Goal: Contribute content: Add original content to the website for others to see

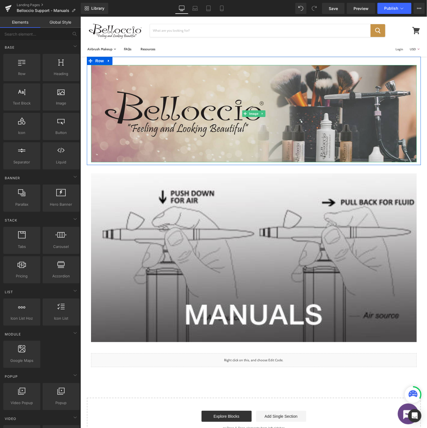
click at [186, 93] on img at bounding box center [253, 113] width 325 height 97
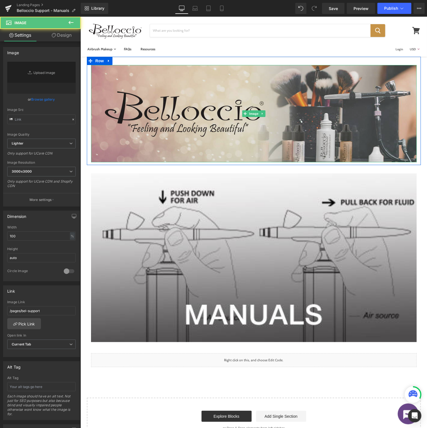
type input "[URL][DOMAIN_NAME]"
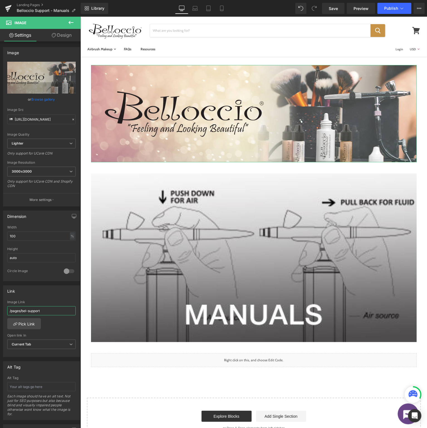
click at [45, 311] on input "/pages/bel-support" at bounding box center [41, 310] width 68 height 9
type input "/pages/bel-knowledge"
click at [396, 6] on span "Publish" at bounding box center [391, 8] width 14 height 4
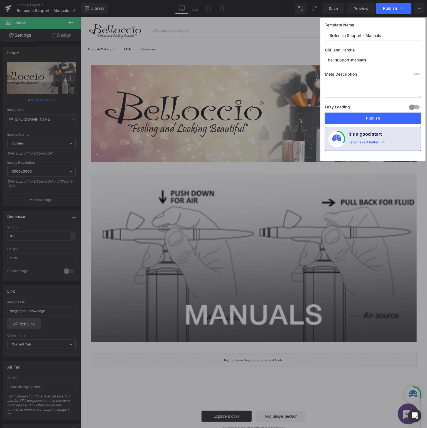
click at [390, 33] on input "Belloccio Support - Manuals" at bounding box center [373, 35] width 96 height 11
click at [357, 36] on input "Belloccio Support - Manuals" at bounding box center [373, 35] width 96 height 11
type input "Belloccio Knowledge - Manuals"
click at [341, 60] on input "bel-support-manuals" at bounding box center [373, 60] width 96 height 10
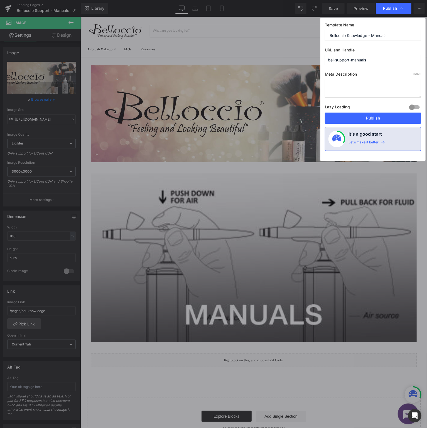
click at [341, 60] on input "bel-support-manuals" at bounding box center [373, 60] width 96 height 10
type input "bel-knowledge-manuals"
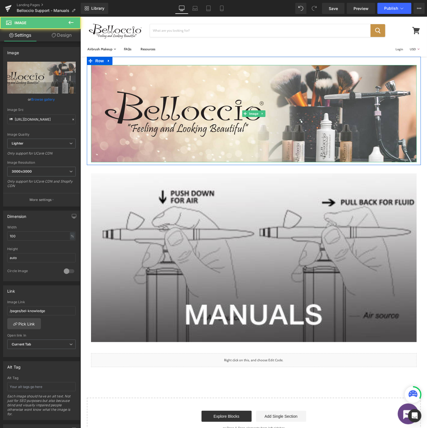
click at [161, 114] on img at bounding box center [253, 113] width 325 height 97
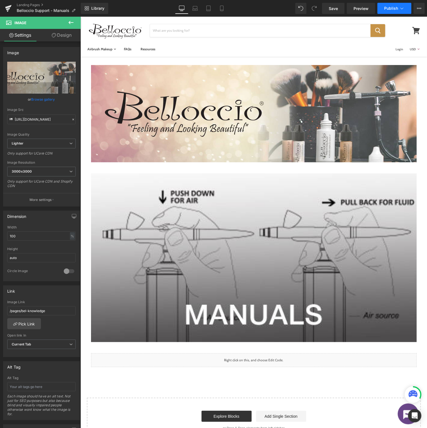
click at [389, 6] on span "Publish" at bounding box center [391, 8] width 14 height 4
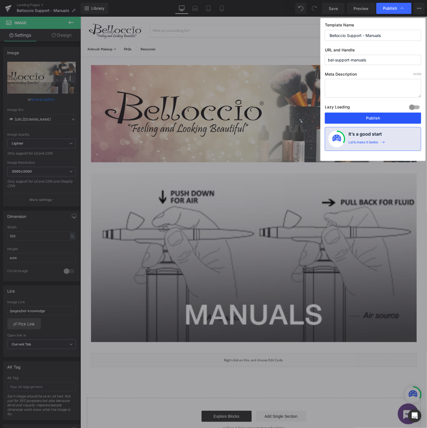
click at [377, 113] on button "Publish" at bounding box center [373, 118] width 96 height 11
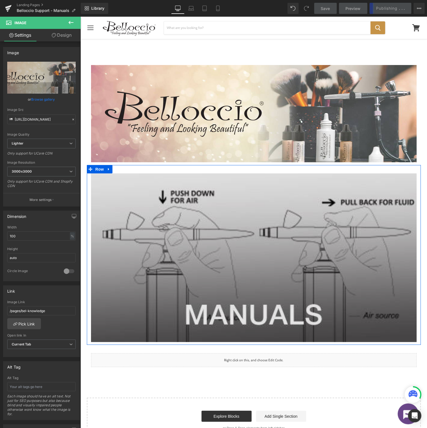
scroll to position [135, 0]
